Goal: Information Seeking & Learning: Learn about a topic

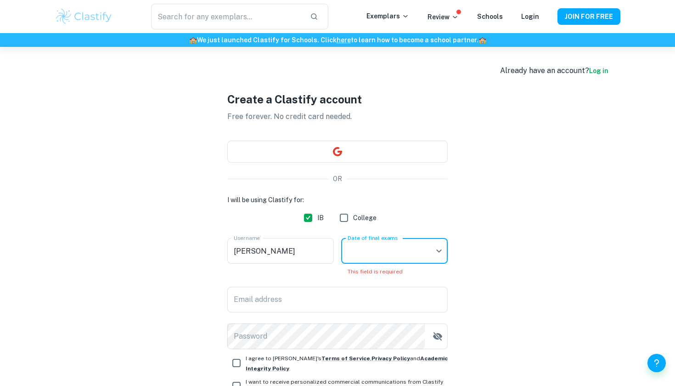
scroll to position [79, 0]
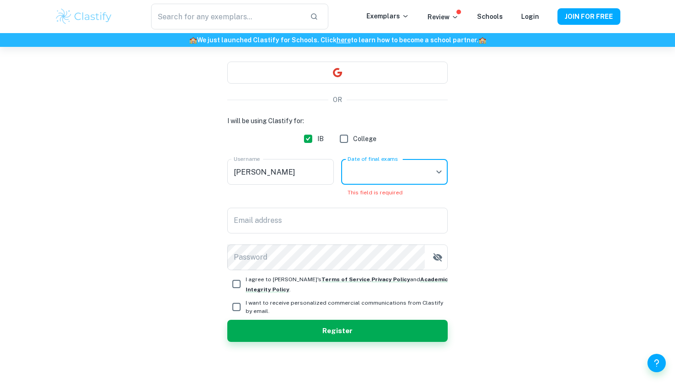
click at [441, 173] on body "We value your privacy We use cookies to enhance your browsing experience, serve…" at bounding box center [337, 161] width 675 height 386
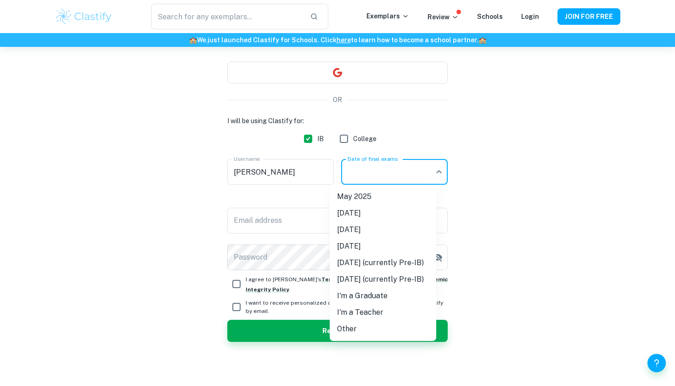
click at [395, 259] on li "May 2027 (currently Pre-IB)" at bounding box center [383, 262] width 107 height 17
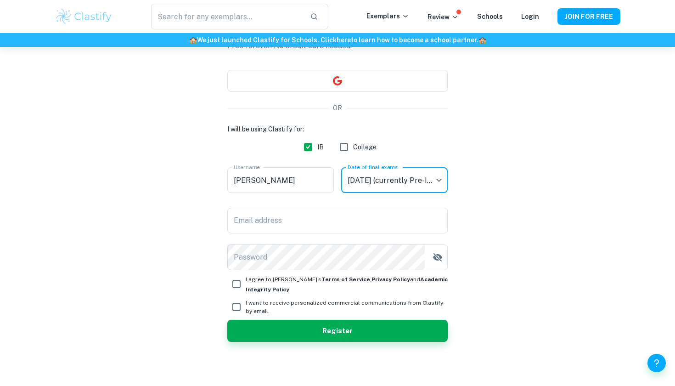
scroll to position [71, 0]
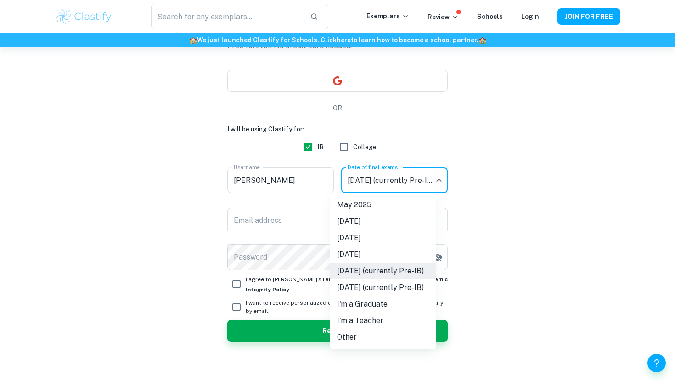
click at [400, 185] on body "We value your privacy We use cookies to enhance your browsing experience, serve…" at bounding box center [337, 169] width 675 height 386
click at [372, 239] on li "[DATE]" at bounding box center [383, 238] width 107 height 17
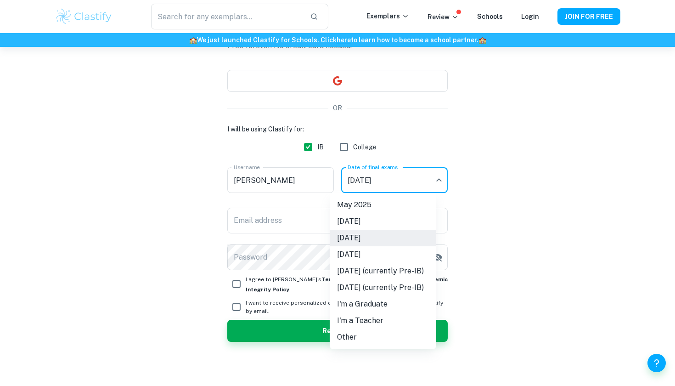
click at [399, 191] on body "We value your privacy We use cookies to enhance your browsing experience, serve…" at bounding box center [337, 169] width 675 height 386
click at [356, 339] on li "Other" at bounding box center [383, 337] width 107 height 17
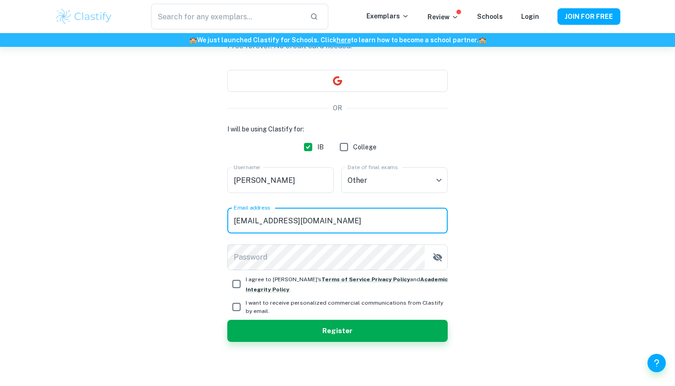
type input "ashly.browen196@gmail.com"
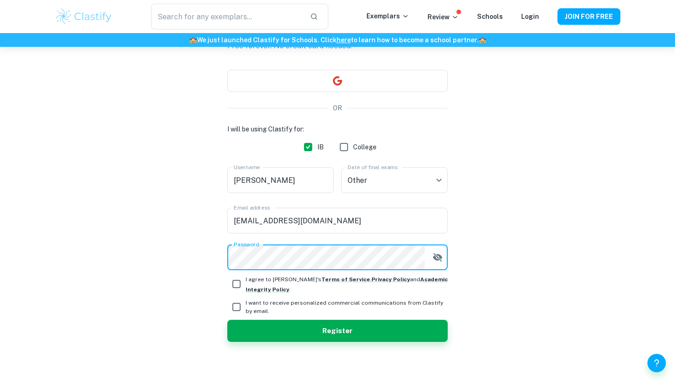
click at [478, 280] on div "Create a Clastify account Free forever. No credit card needed. OR I will be usi…" at bounding box center [338, 181] width 566 height 410
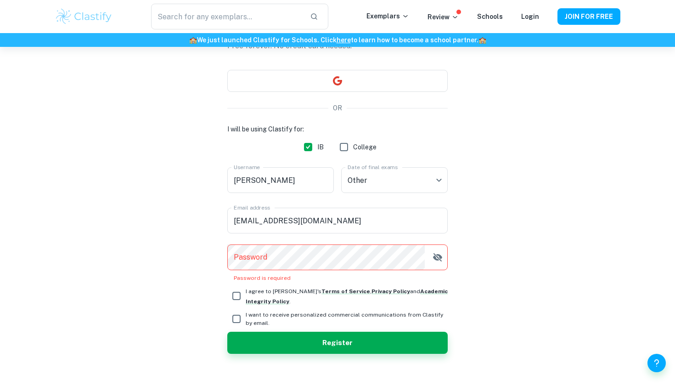
click at [441, 258] on icon "button" at bounding box center [437, 257] width 9 height 8
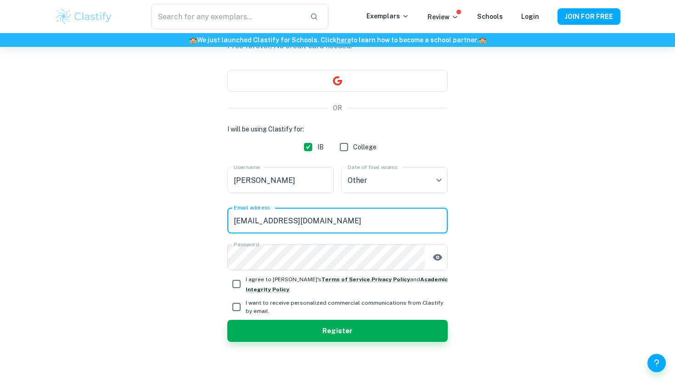
click at [271, 223] on input "ashly.browen196@gmail.com" at bounding box center [337, 221] width 220 height 26
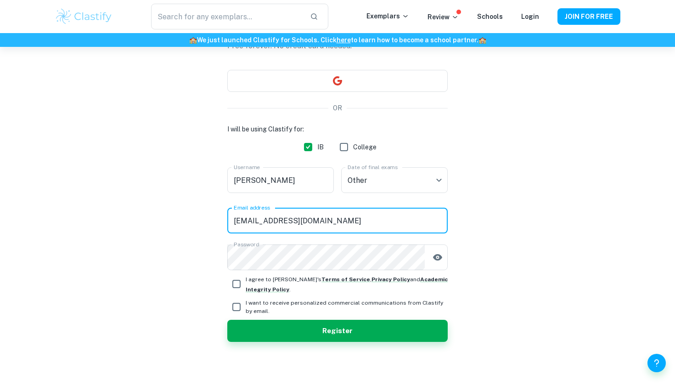
click at [356, 224] on input "ashly.browen196@gmail.com" at bounding box center [337, 221] width 220 height 26
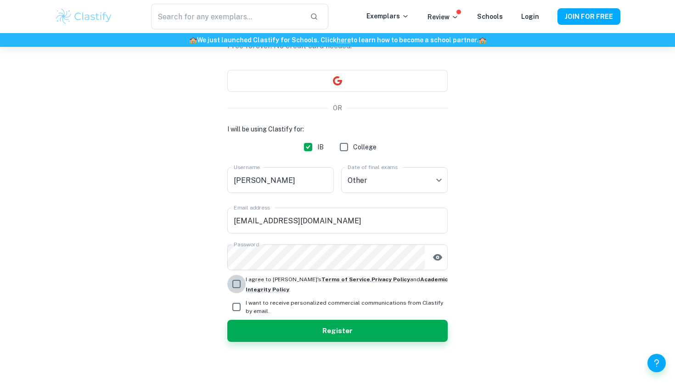
click at [234, 283] on input "I agree to Clastify's Terms of Service , Privacy Policy and Academic Integrity …" at bounding box center [236, 284] width 18 height 18
checkbox input "true"
click at [238, 325] on button "Register" at bounding box center [337, 331] width 220 height 22
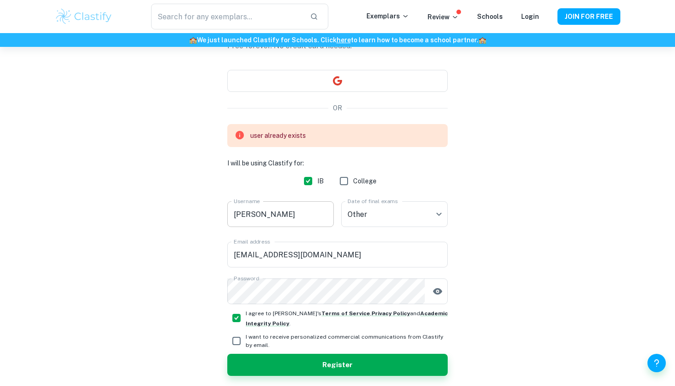
click at [266, 222] on input "[PERSON_NAME]" at bounding box center [280, 214] width 107 height 26
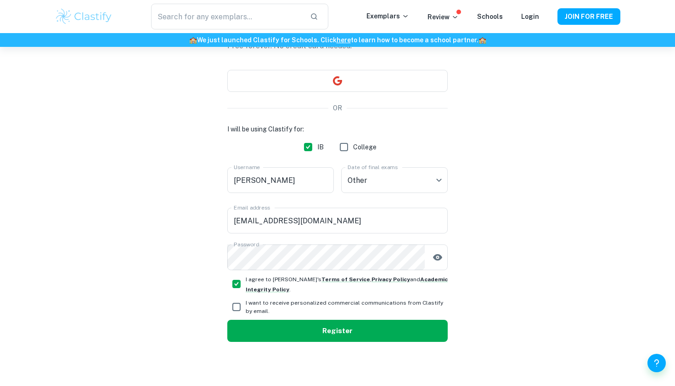
click at [298, 338] on button "Register" at bounding box center [337, 331] width 220 height 22
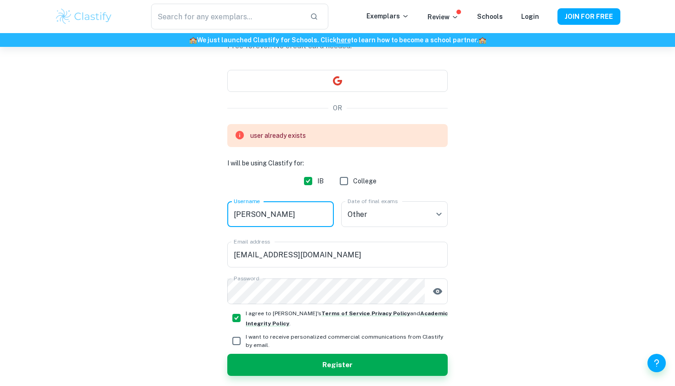
click at [272, 219] on input "[PERSON_NAME]" at bounding box center [280, 214] width 107 height 26
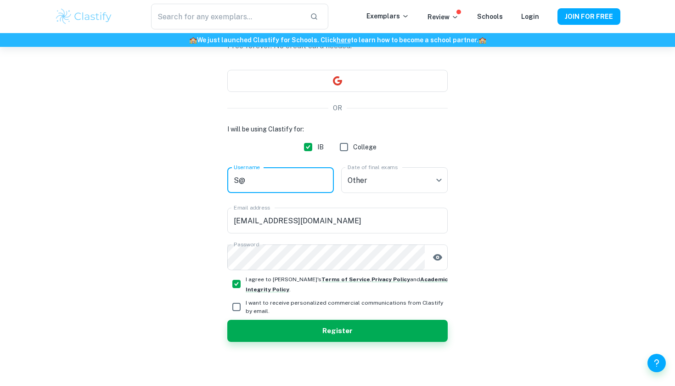
type input "S"
type input "SaraAlmadani"
click at [298, 335] on button "Register" at bounding box center [337, 331] width 220 height 22
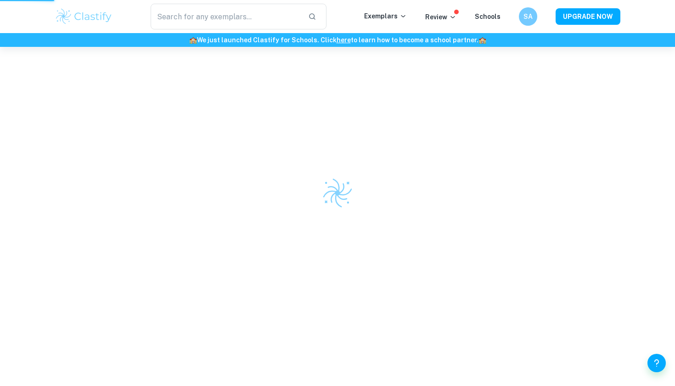
scroll to position [47, 0]
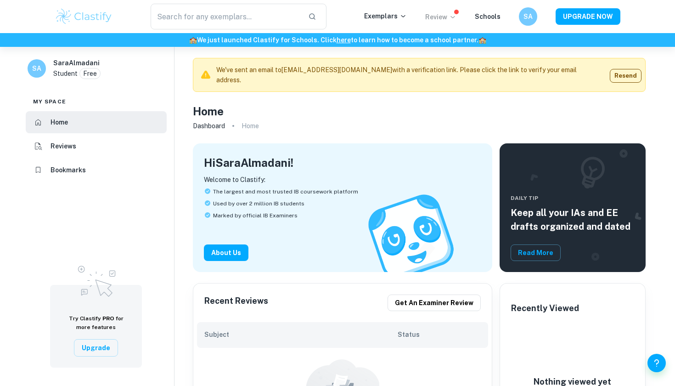
click at [453, 14] on icon at bounding box center [452, 16] width 7 height 7
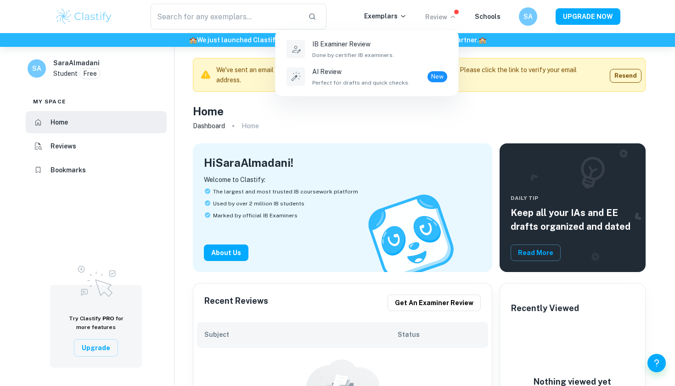
click at [377, 112] on div at bounding box center [337, 193] width 675 height 386
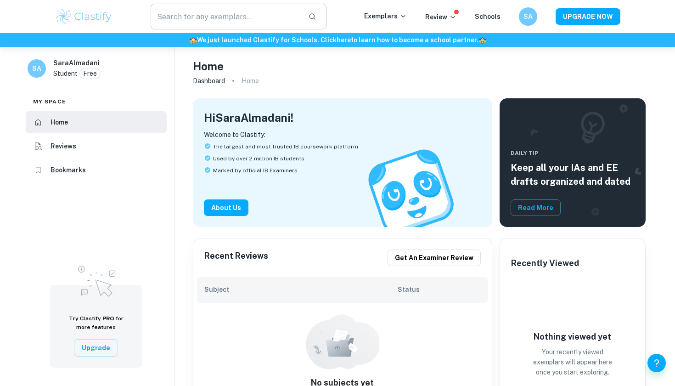
click at [241, 22] on input "text" at bounding box center [226, 17] width 150 height 26
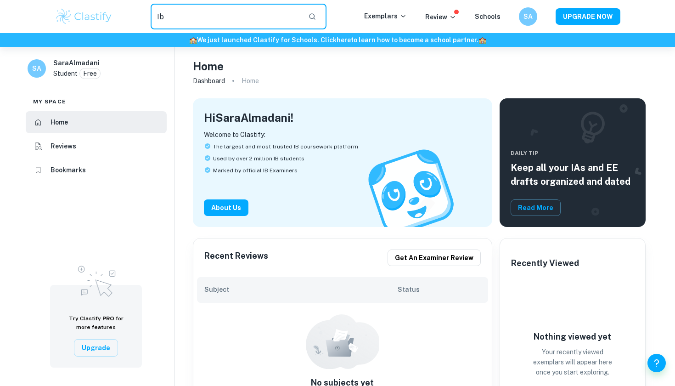
type input "I"
type input "bio IA"
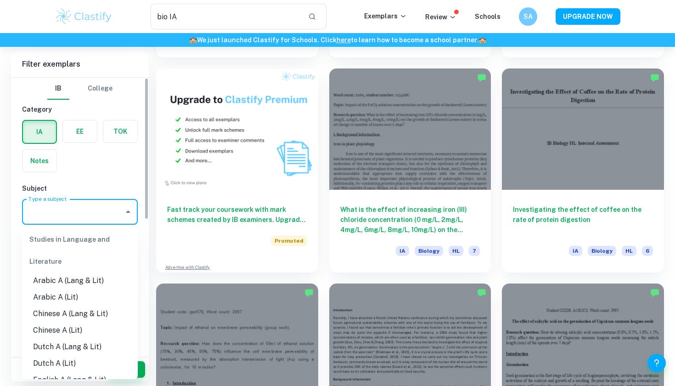
click at [61, 208] on div "Type a subject Type a subject" at bounding box center [80, 212] width 116 height 26
click at [60, 210] on input "Type a subject" at bounding box center [73, 211] width 94 height 17
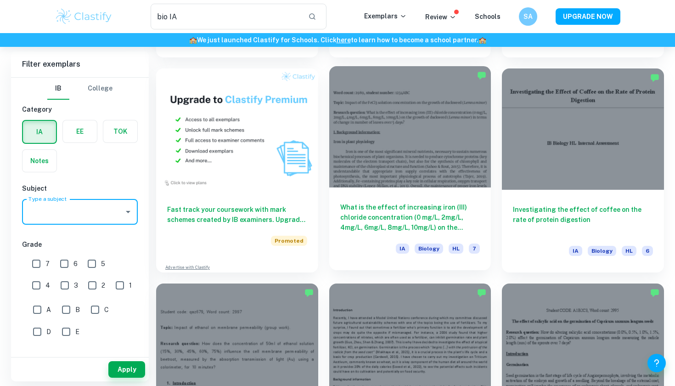
click at [448, 150] on div at bounding box center [410, 126] width 162 height 121
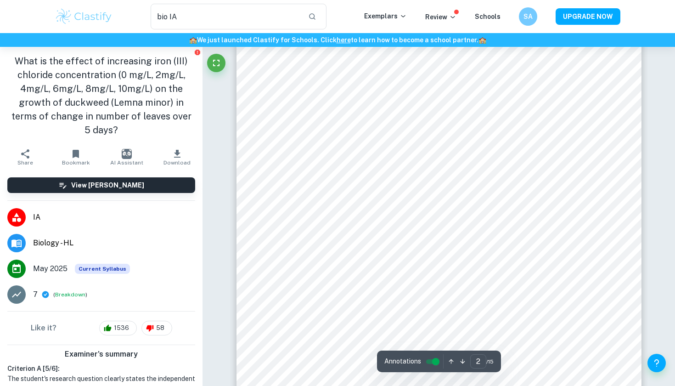
scroll to position [728, 0]
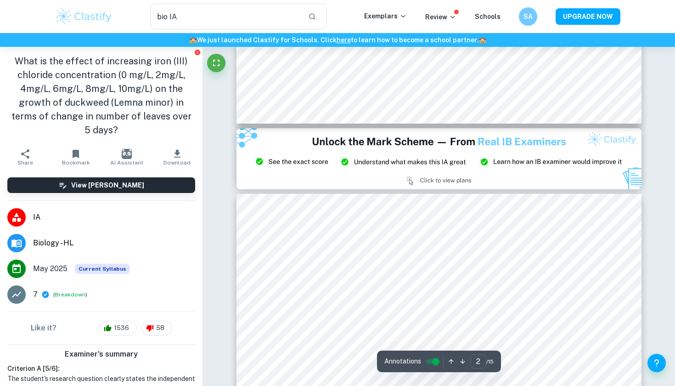
type input "3"
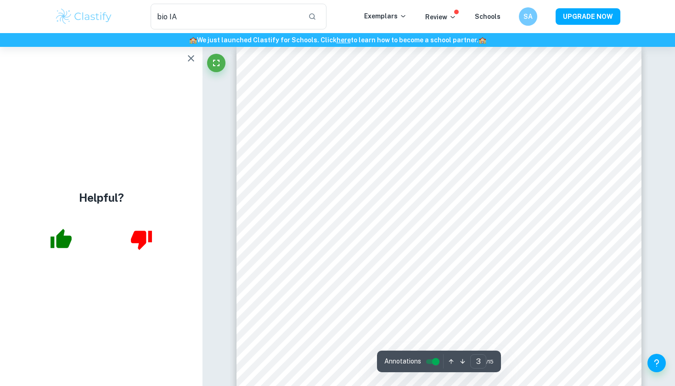
scroll to position [1296, 0]
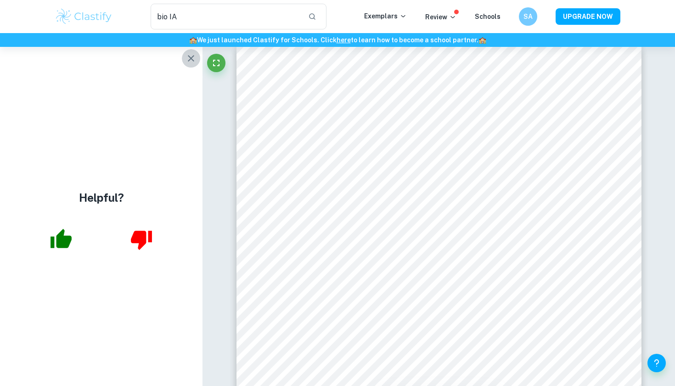
click at [191, 61] on icon "button" at bounding box center [190, 58] width 11 height 11
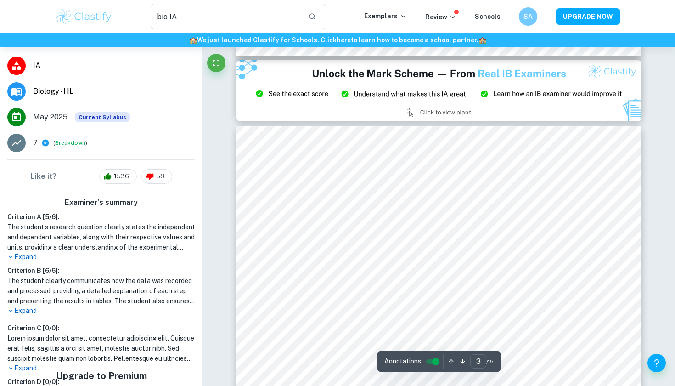
scroll to position [151, 0]
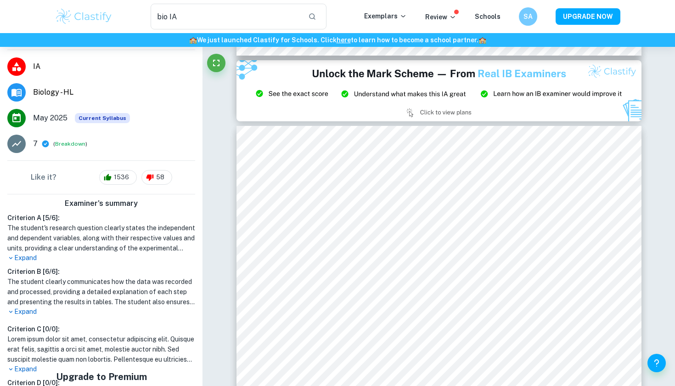
click at [20, 253] on p "Expand" at bounding box center [101, 258] width 188 height 10
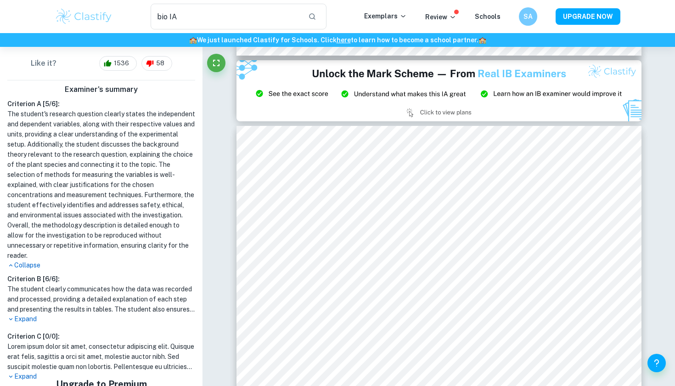
scroll to position [265, 0]
click at [28, 259] on p "Collapse" at bounding box center [101, 264] width 188 height 10
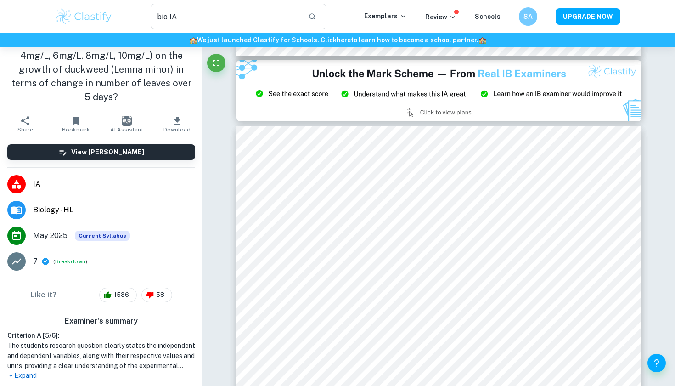
scroll to position [31, 0]
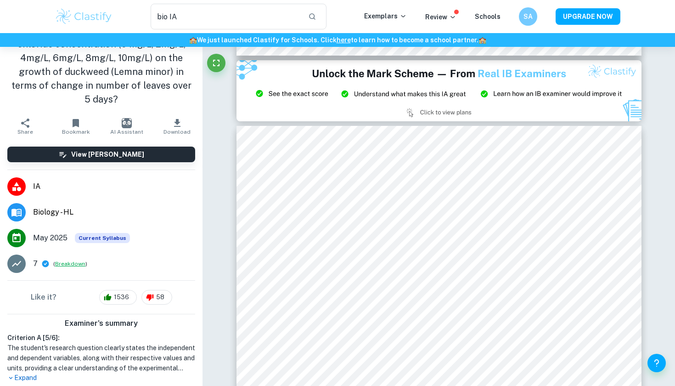
click at [65, 259] on button "Breakdown" at bounding box center [70, 263] width 30 height 8
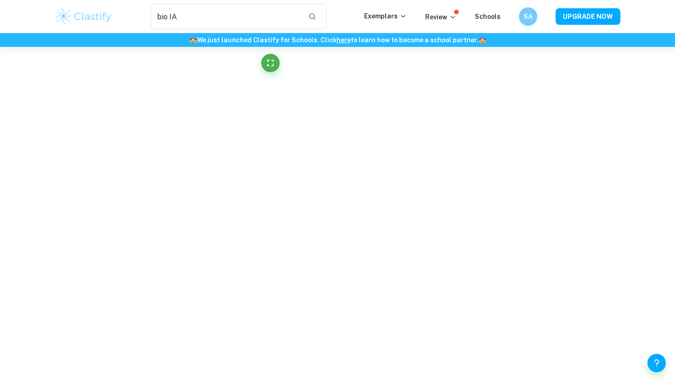
scroll to position [0, 0]
type input "2"
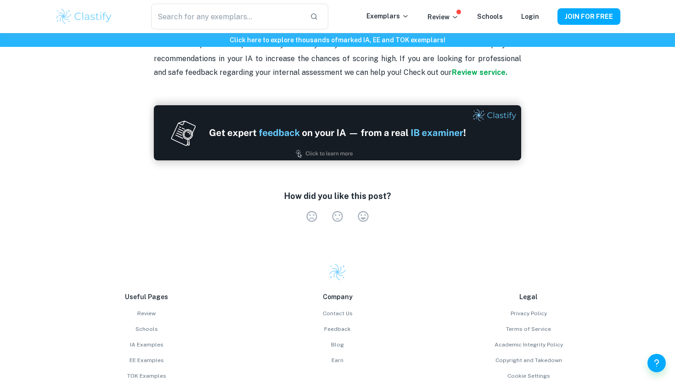
scroll to position [2577, 0]
